Goal: Information Seeking & Learning: Learn about a topic

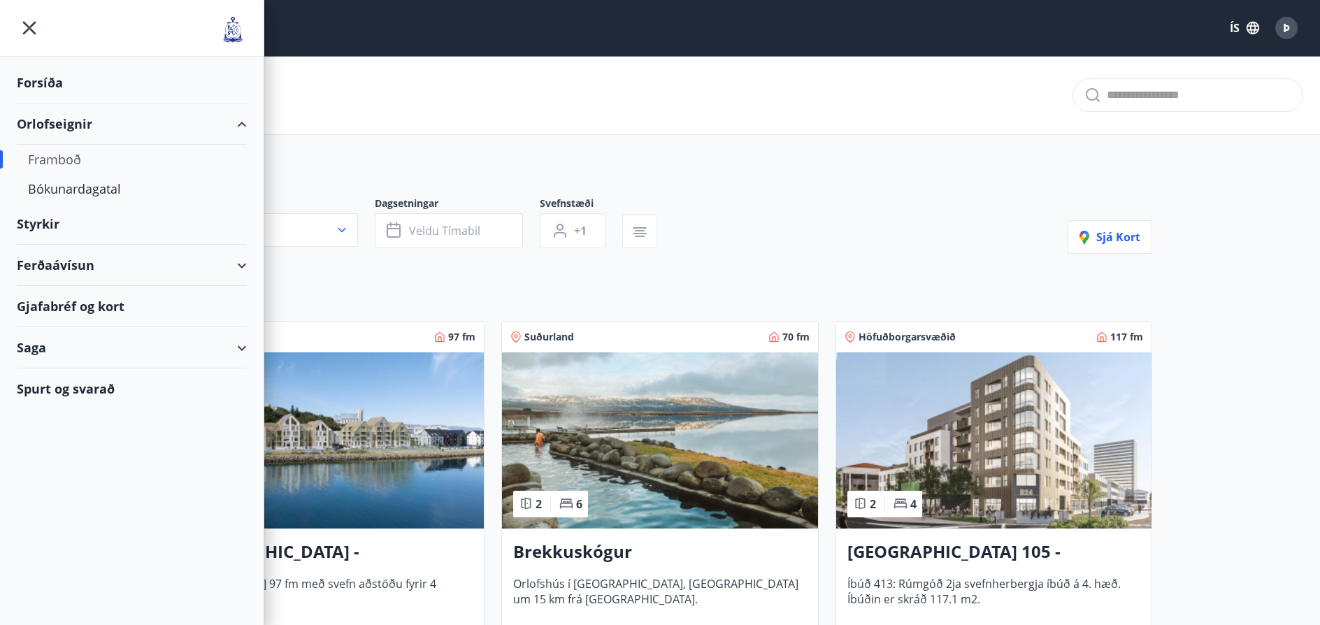
click at [50, 349] on div "Saga" at bounding box center [132, 347] width 230 height 41
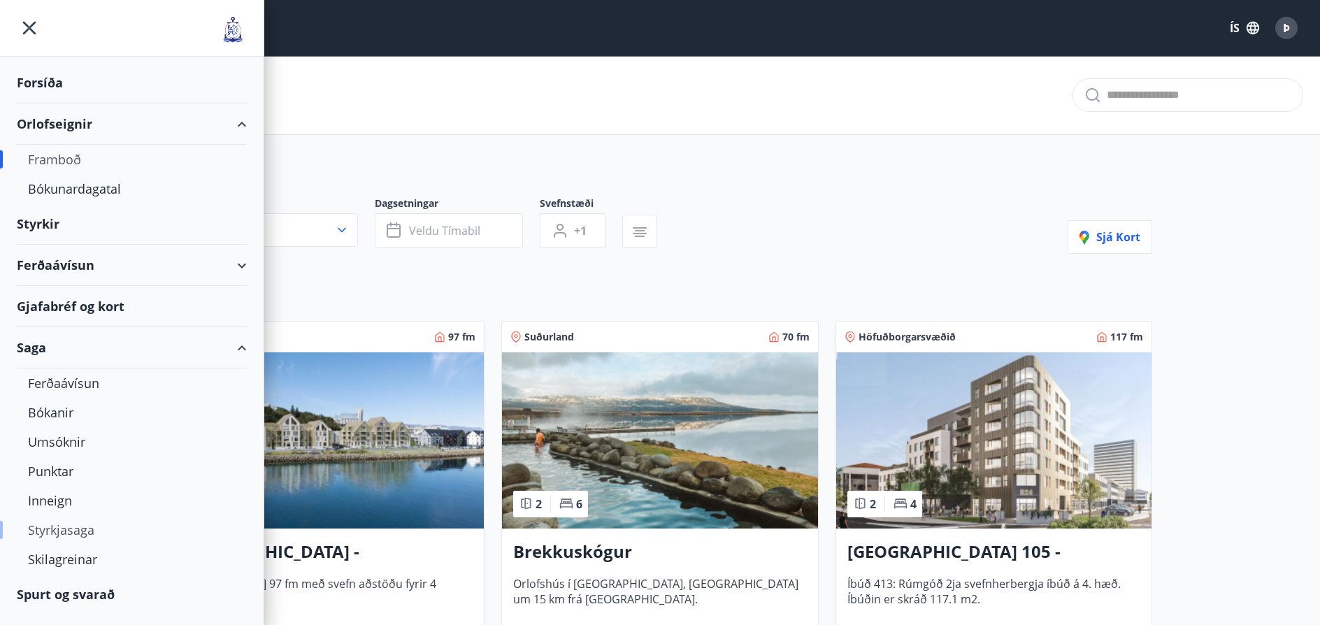
click at [55, 533] on div "Styrkjasaga" at bounding box center [132, 529] width 208 height 29
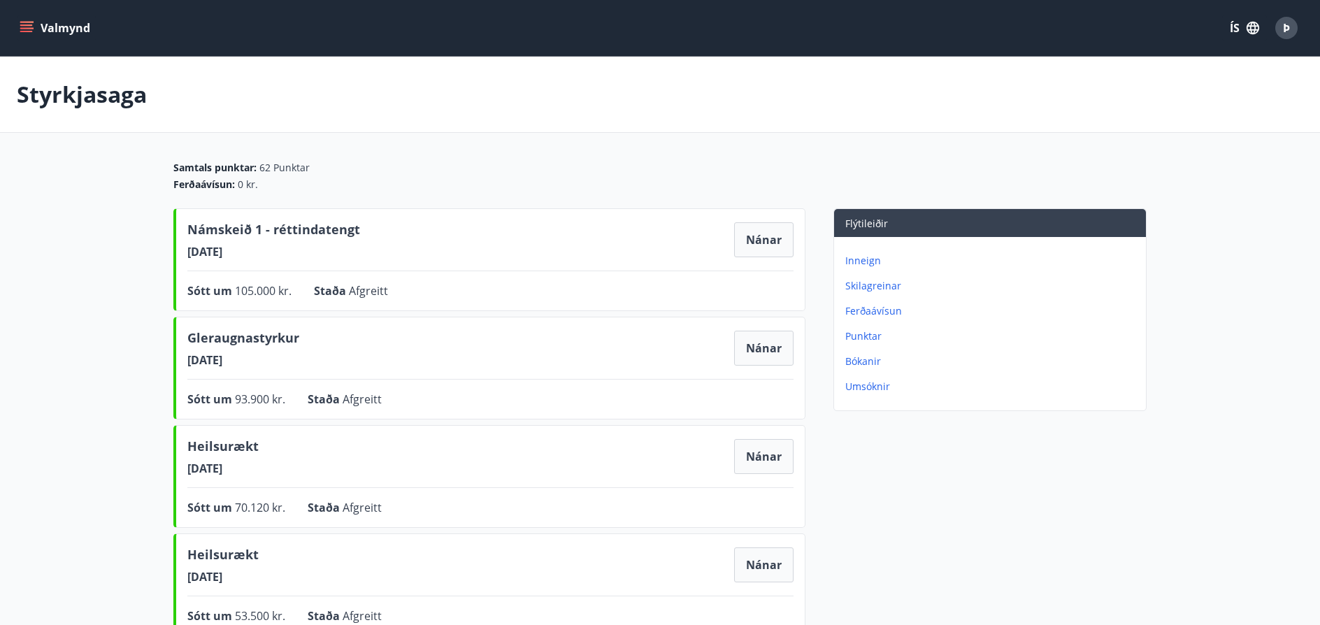
click at [862, 259] on p "Inneign" at bounding box center [992, 261] width 295 height 14
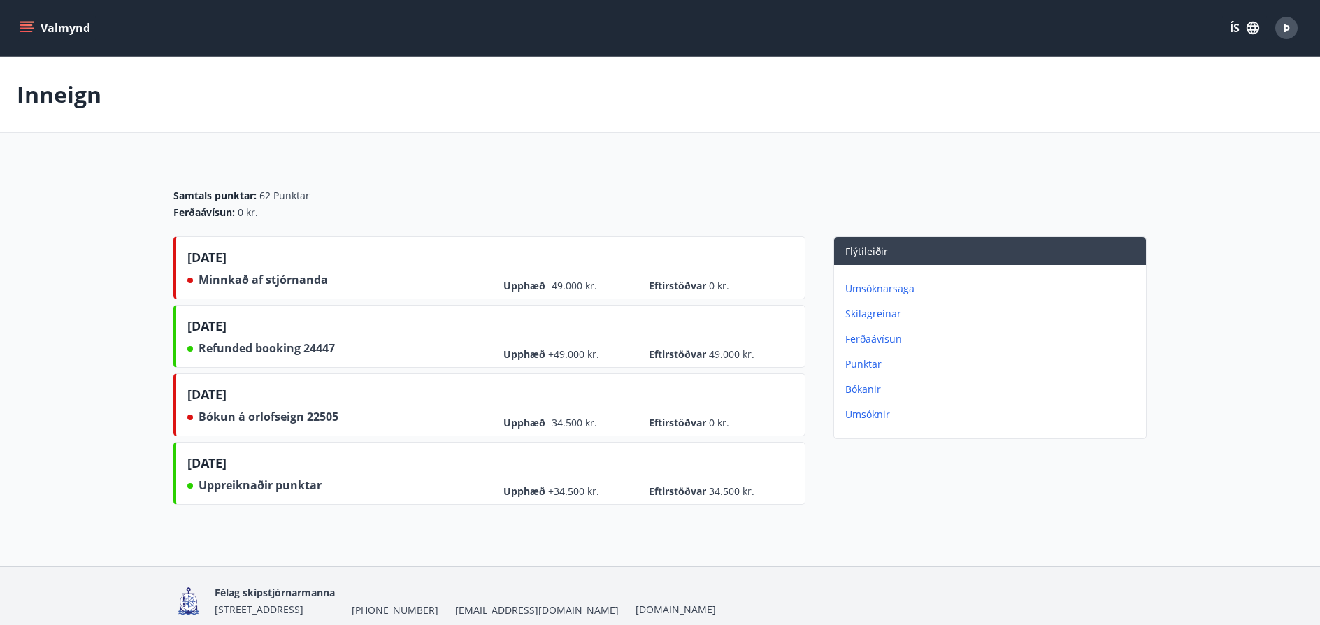
click at [29, 27] on icon "menu" at bounding box center [27, 28] width 14 height 14
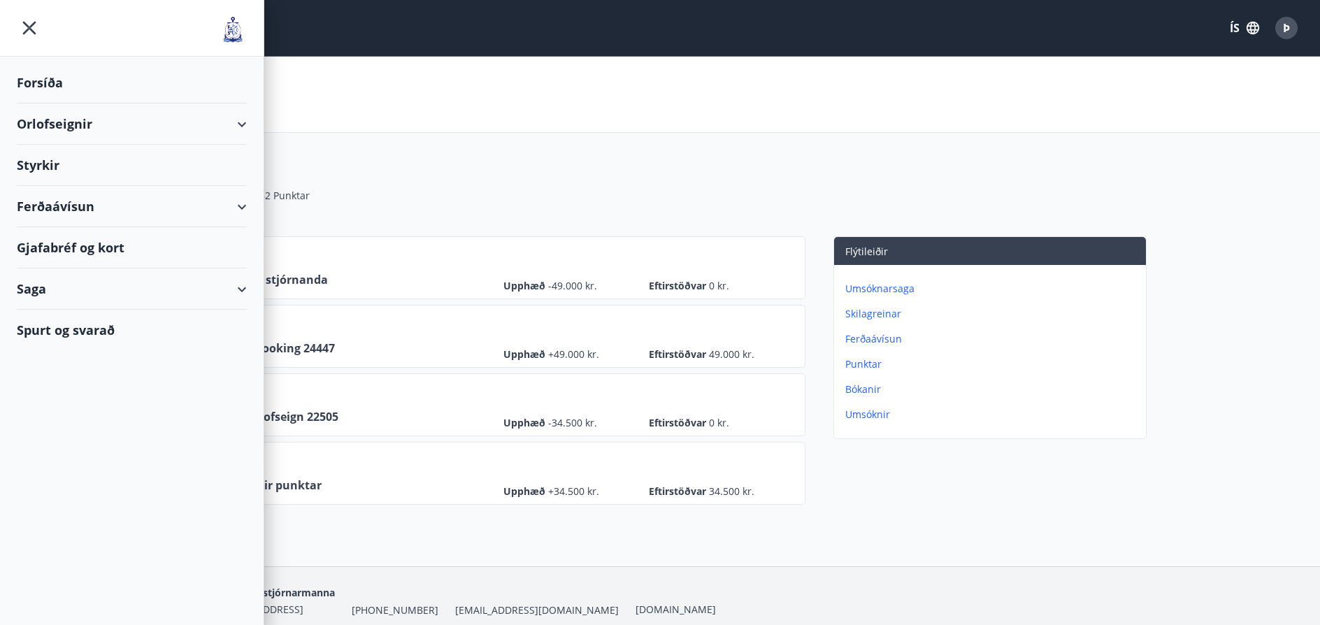
click at [229, 209] on div "Ferðaávísun" at bounding box center [132, 206] width 230 height 41
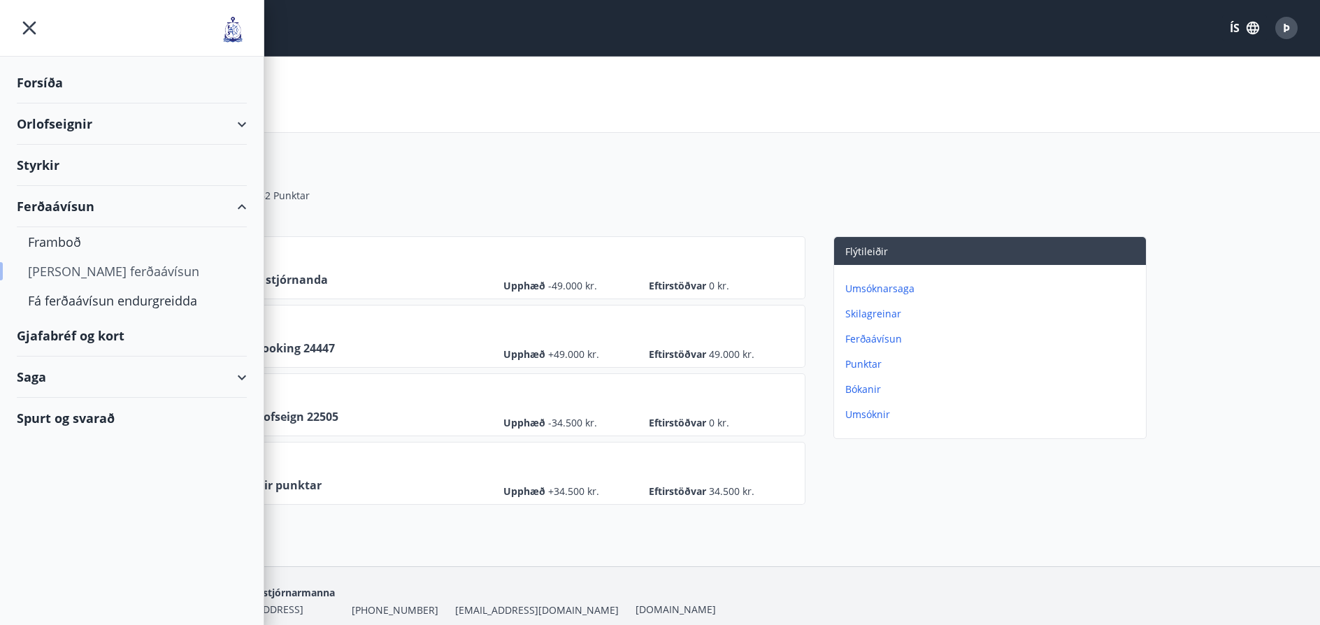
click at [82, 268] on div "[PERSON_NAME] ferðaávísun" at bounding box center [132, 271] width 208 height 29
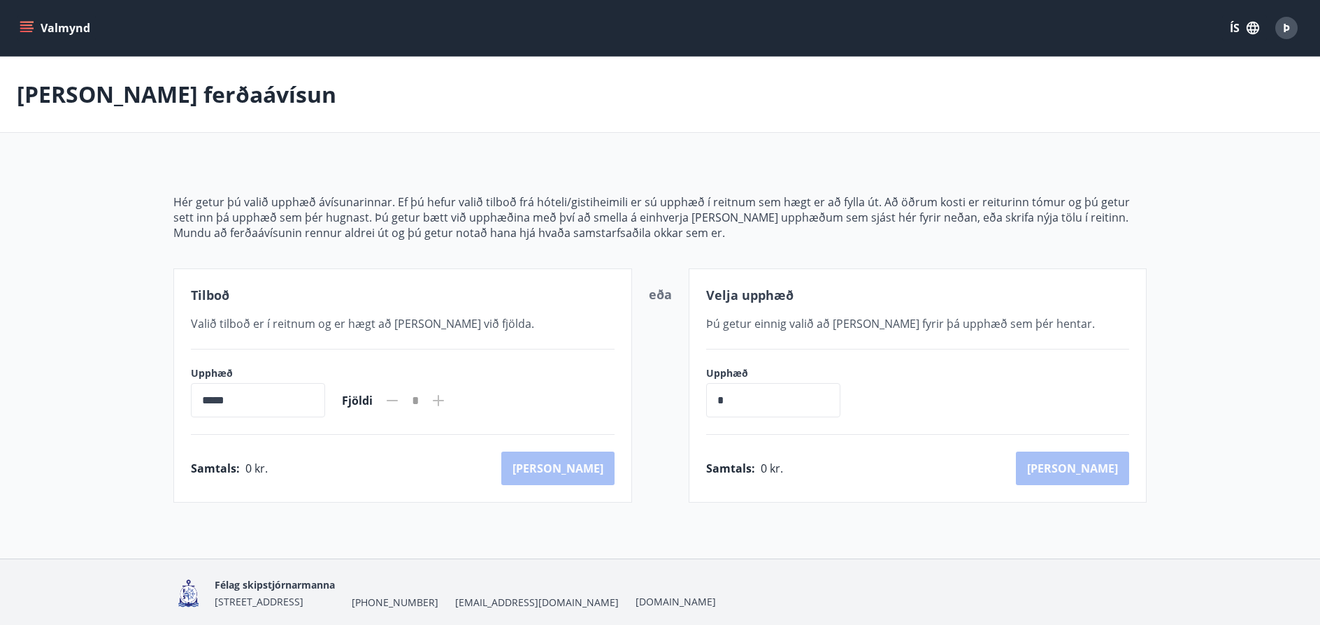
click at [31, 27] on icon "menu" at bounding box center [27, 28] width 14 height 14
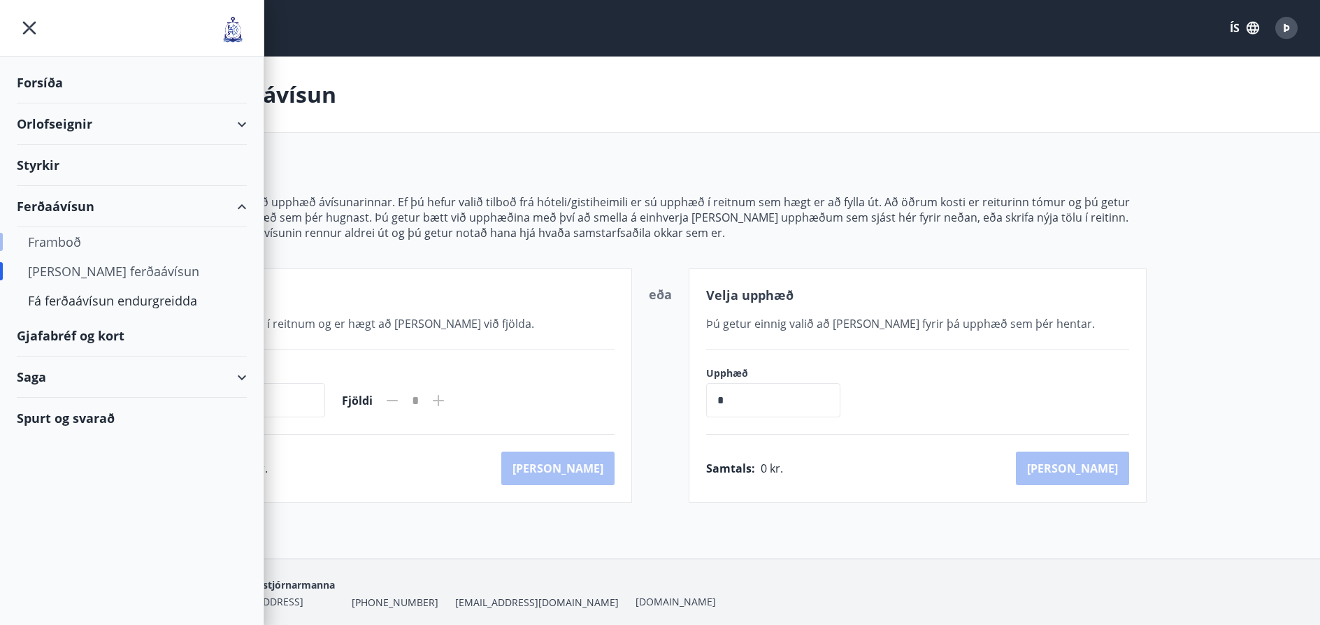
click at [64, 242] on div "Framboð" at bounding box center [132, 241] width 208 height 29
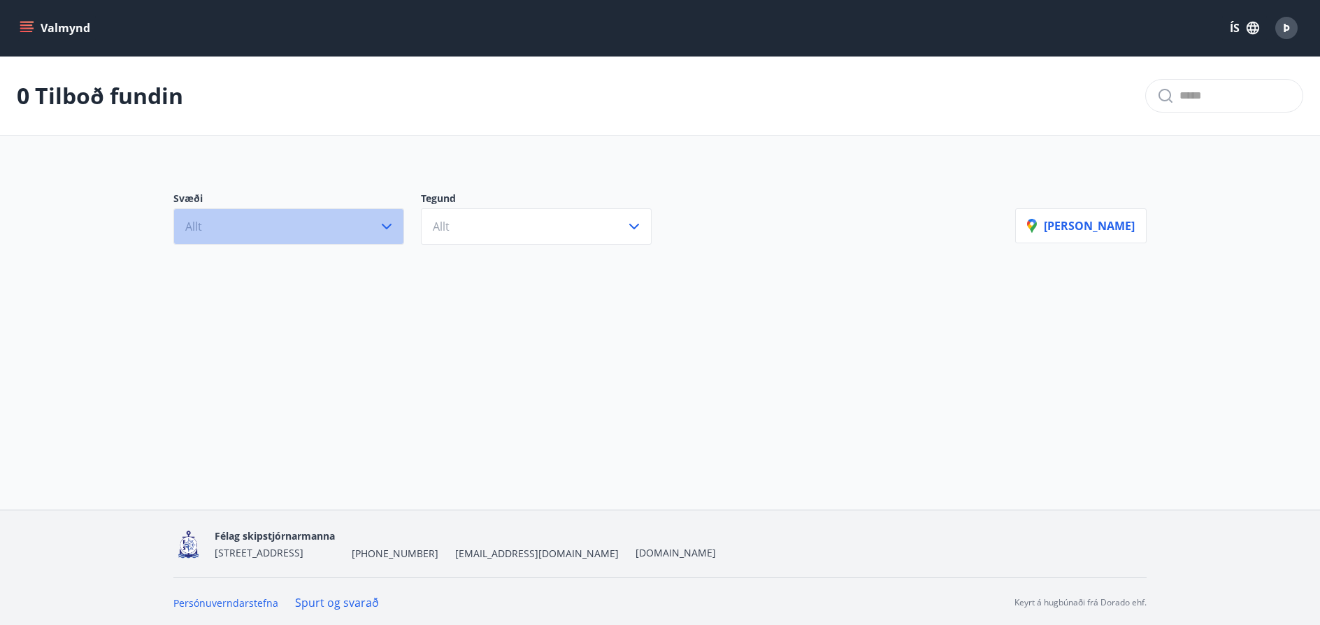
click at [384, 228] on icon "button" at bounding box center [386, 226] width 17 height 17
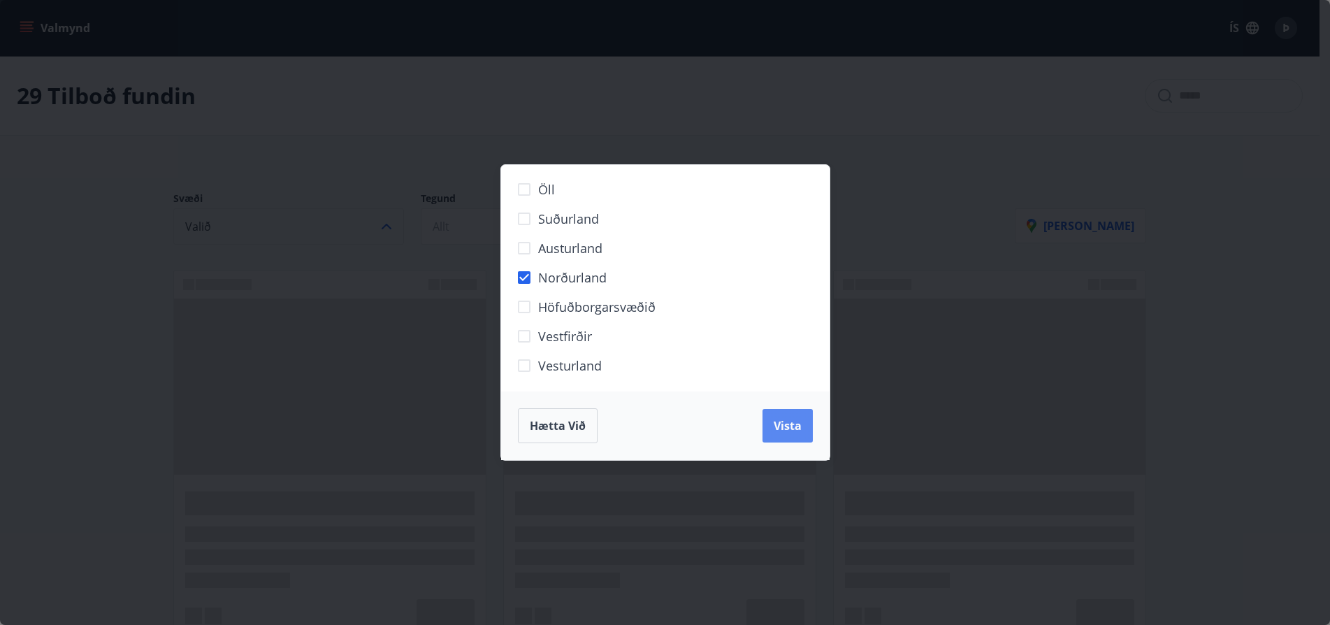
click at [775, 431] on span "Vista" at bounding box center [788, 425] width 28 height 15
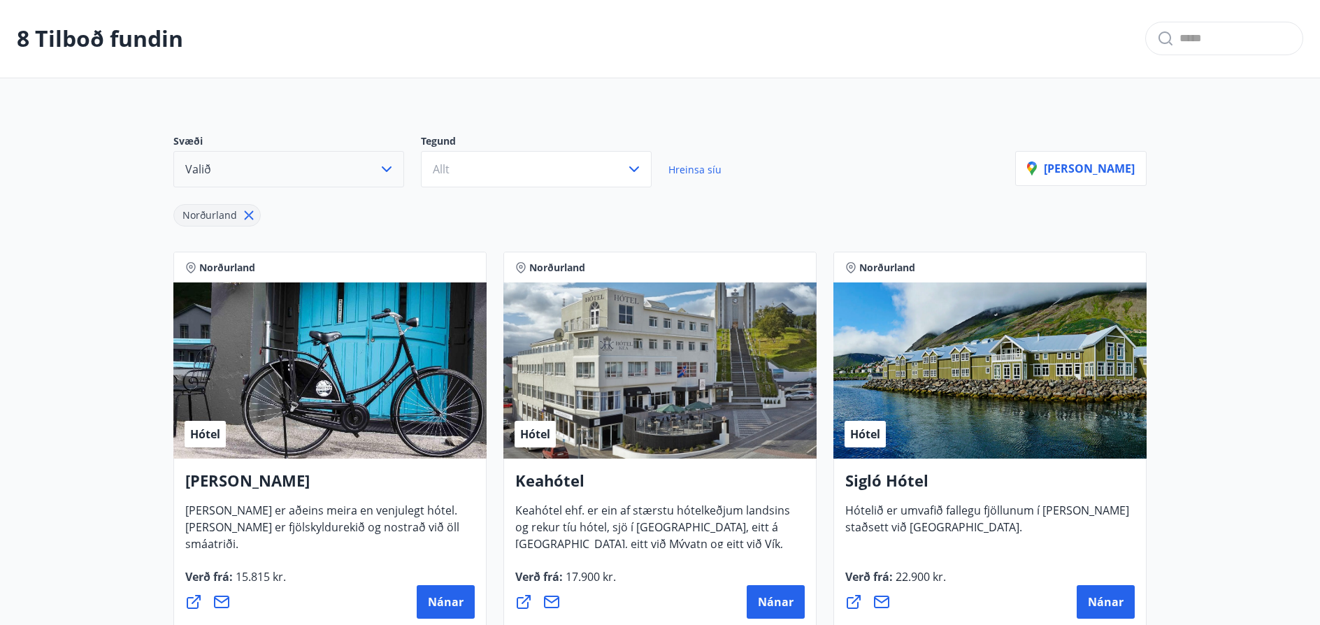
scroll to position [140, 0]
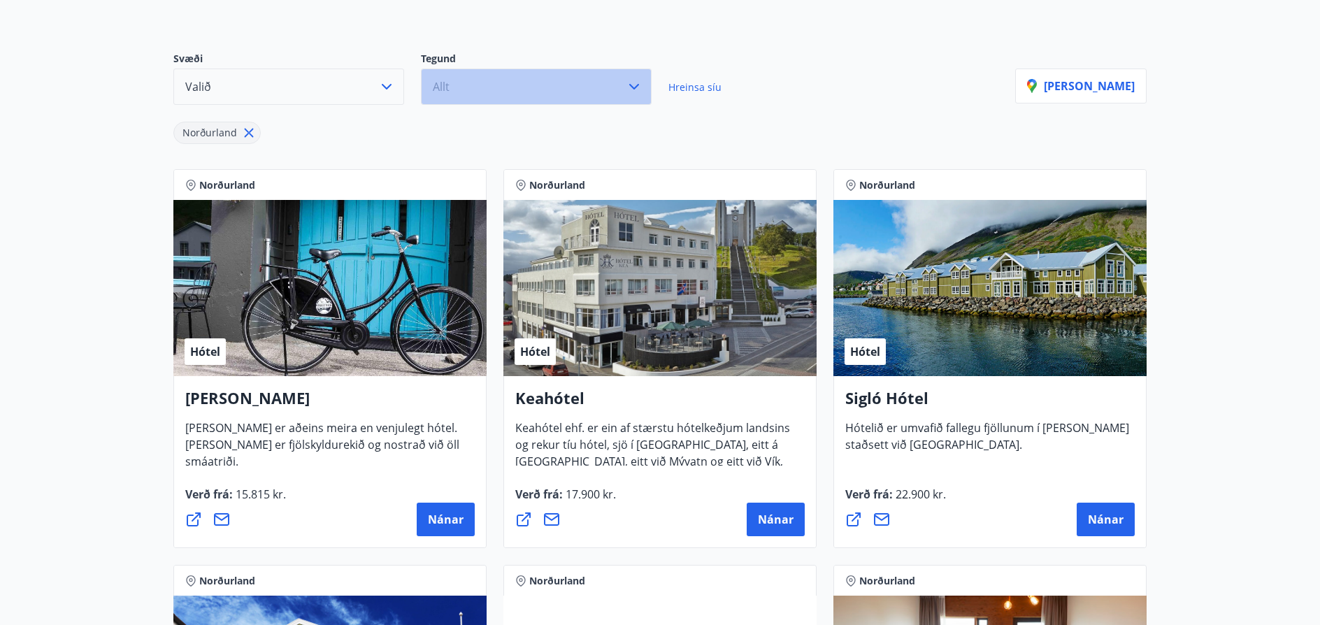
click at [554, 78] on button "Allt" at bounding box center [536, 87] width 231 height 36
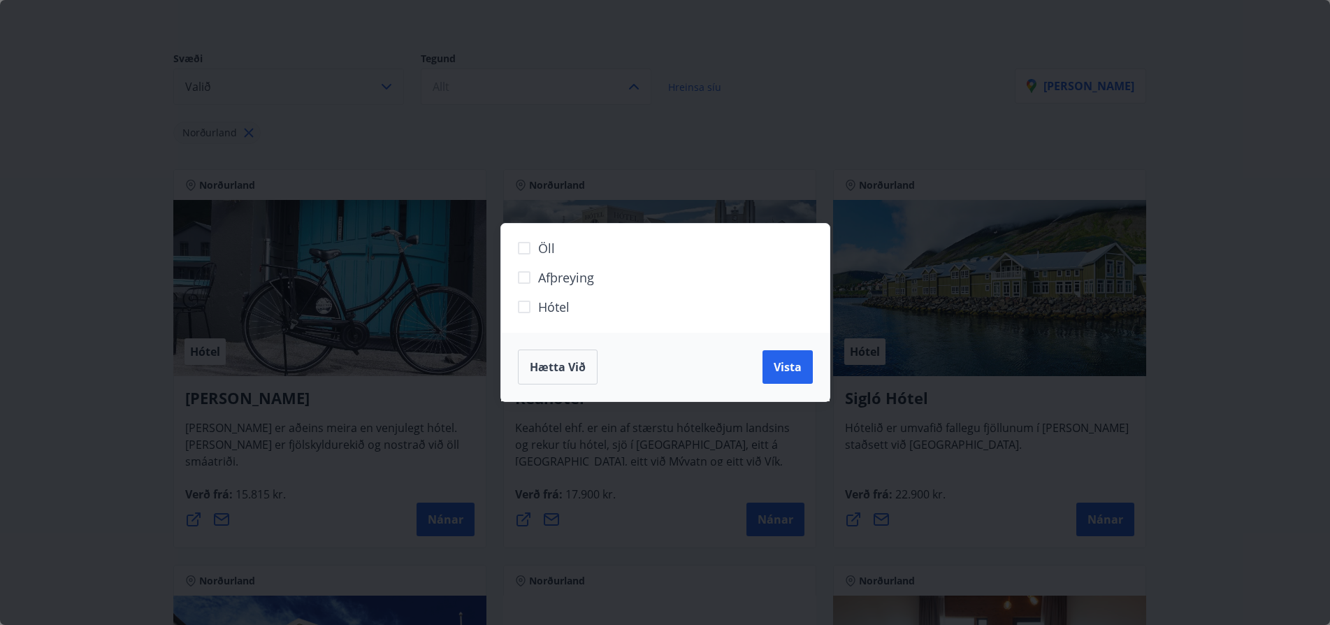
click at [53, 358] on div "Öll Afþreying Hótel Hætta við Vista" at bounding box center [665, 312] width 1330 height 625
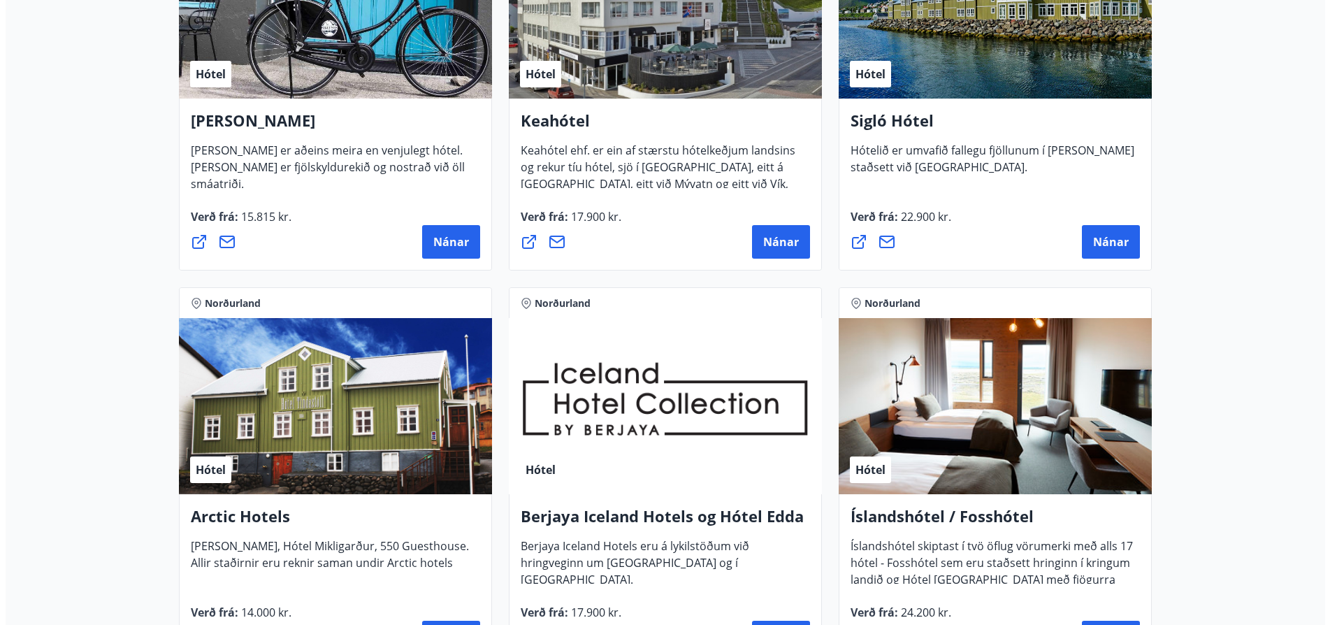
scroll to position [489, 0]
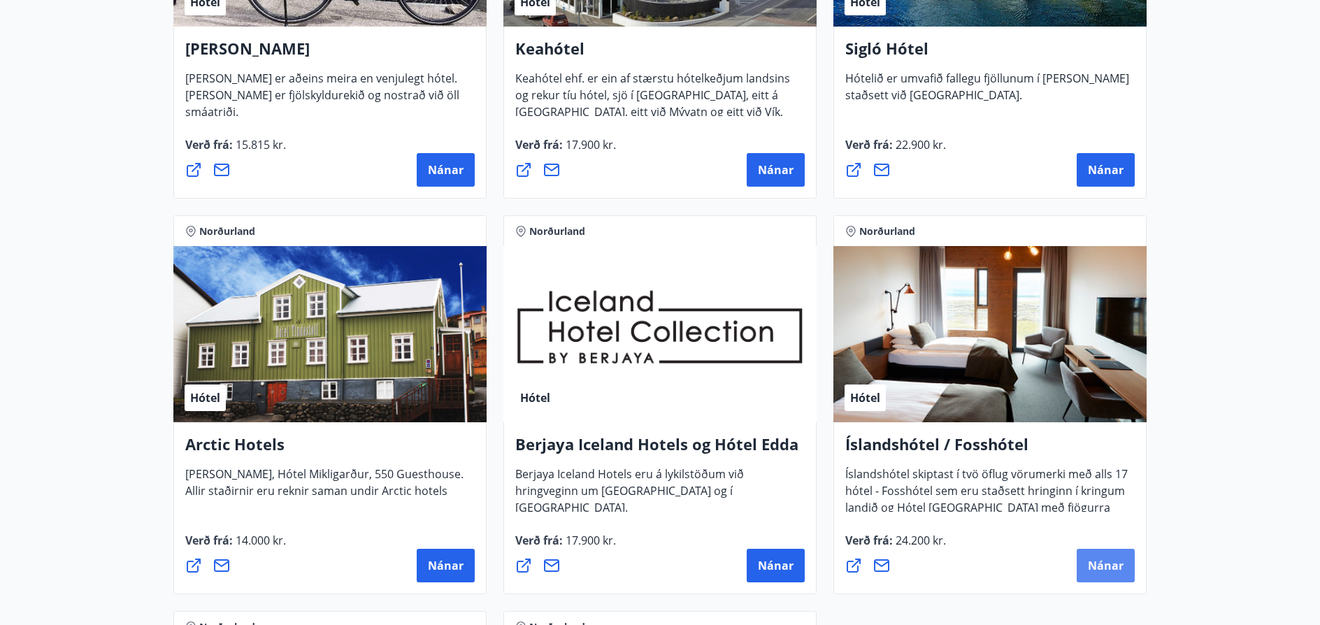
click at [1105, 570] on span "Nánar" at bounding box center [1106, 565] width 36 height 15
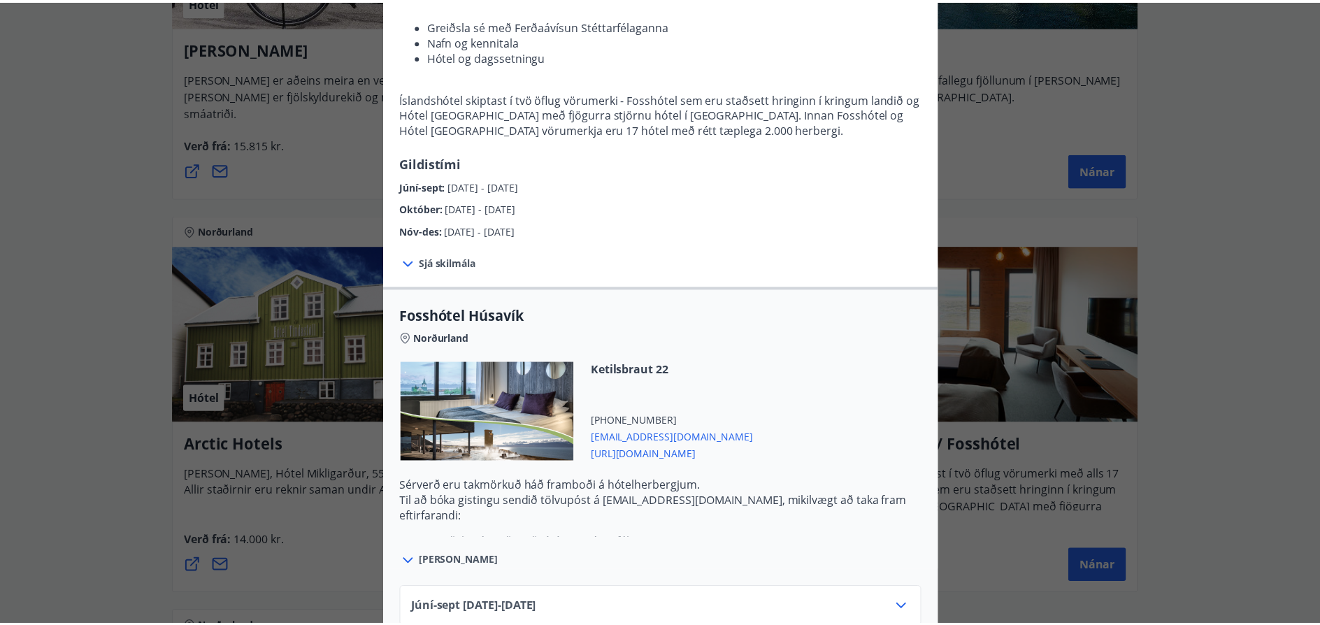
scroll to position [0, 0]
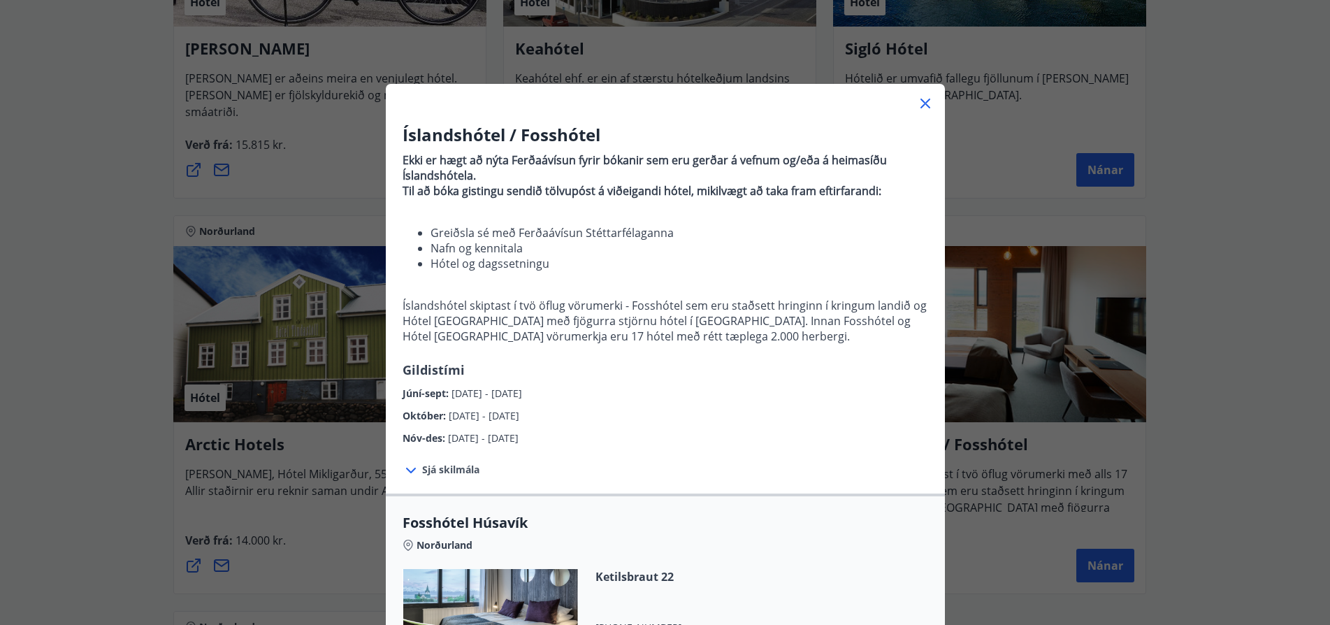
click at [920, 106] on icon at bounding box center [925, 103] width 17 height 17
